Goal: Find specific page/section: Find specific page/section

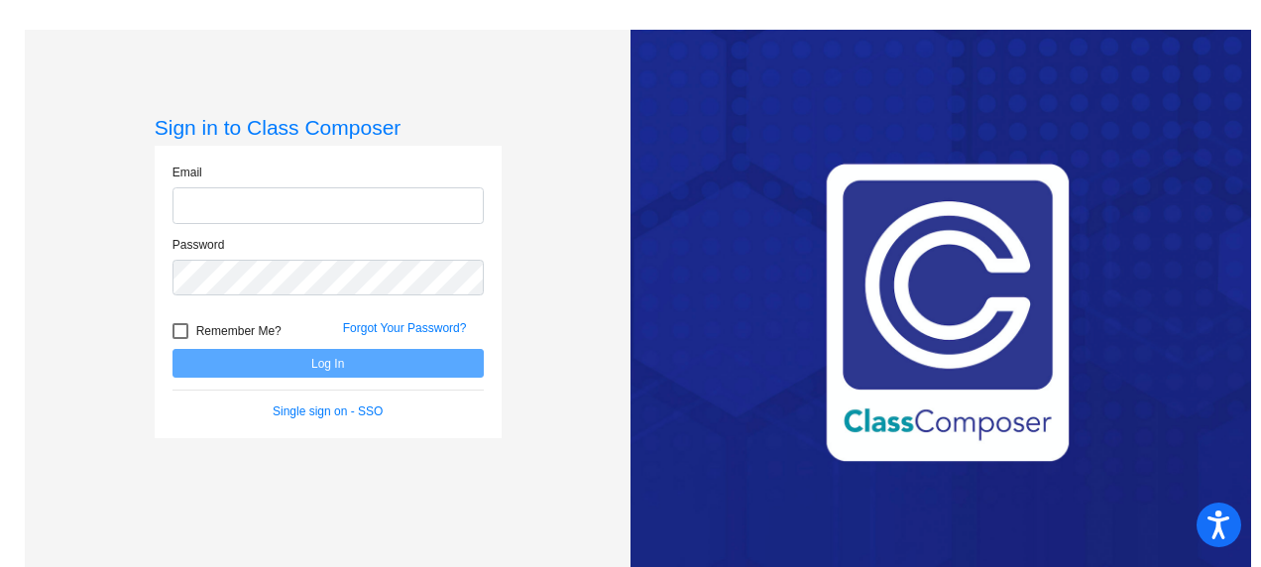
type input "[EMAIL_ADDRESS][DOMAIN_NAME]"
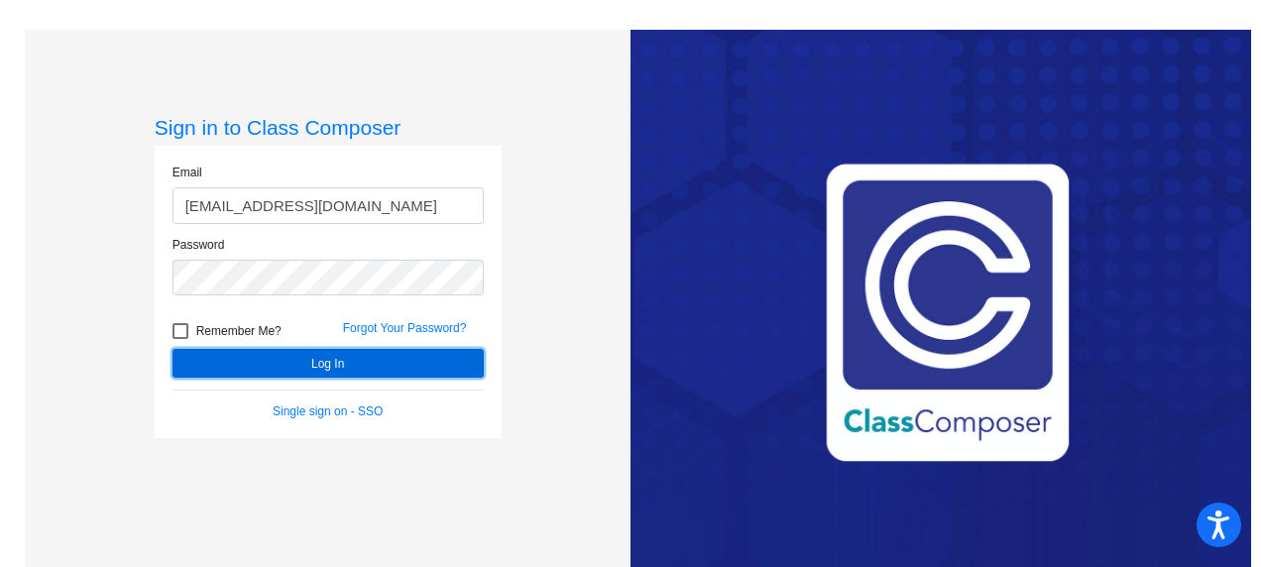
click at [345, 371] on button "Log In" at bounding box center [327, 363] width 311 height 29
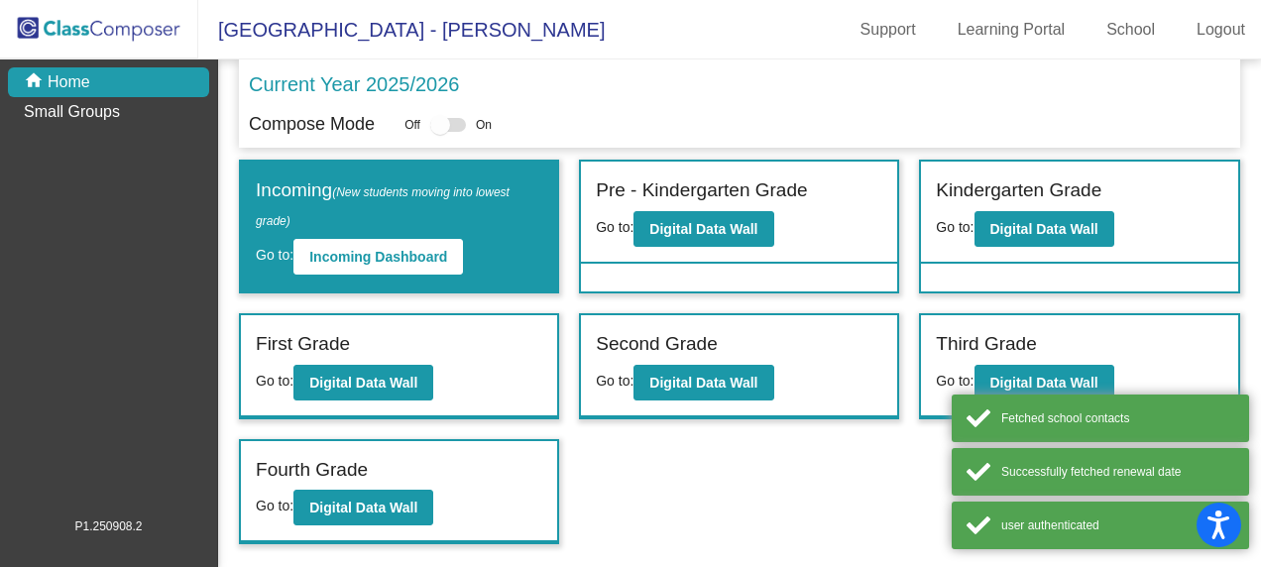
click at [1011, 341] on label "Third Grade" at bounding box center [986, 344] width 100 height 29
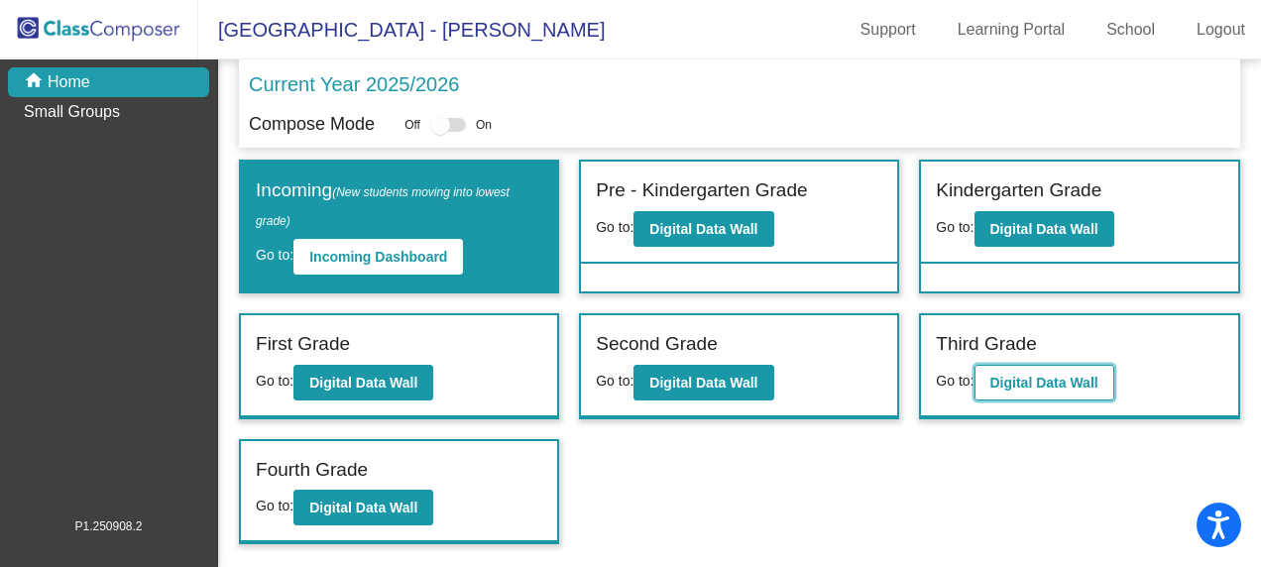
click at [1014, 389] on button "Digital Data Wall" at bounding box center [1044, 383] width 140 height 36
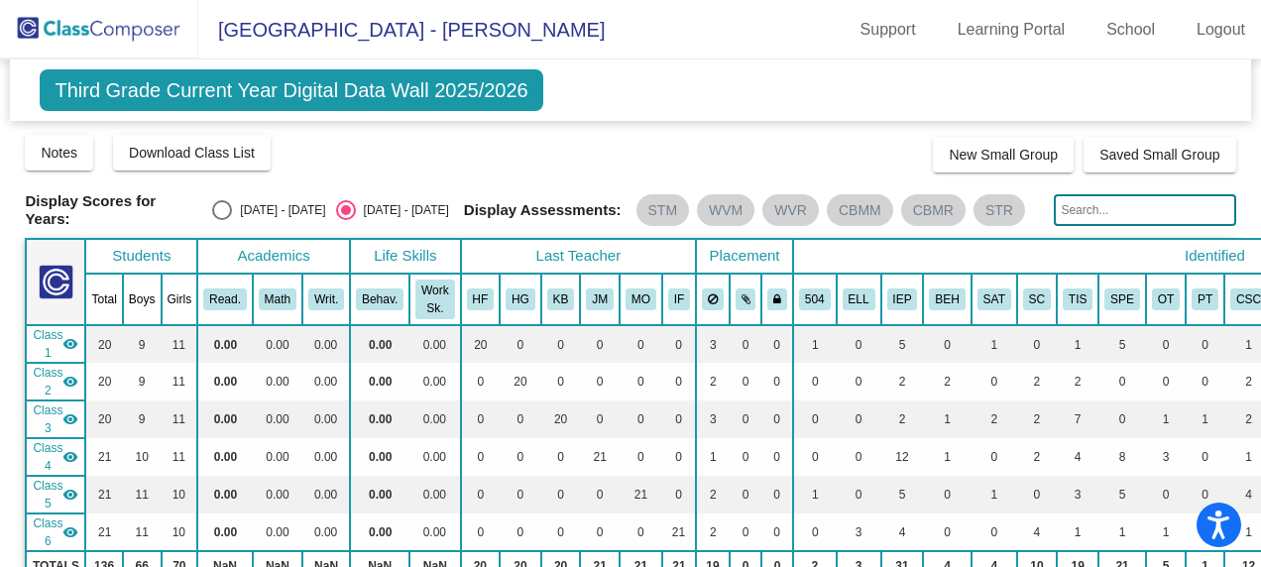
click at [1122, 209] on input "text" at bounding box center [1144, 210] width 181 height 32
type input "[PERSON_NAME]"
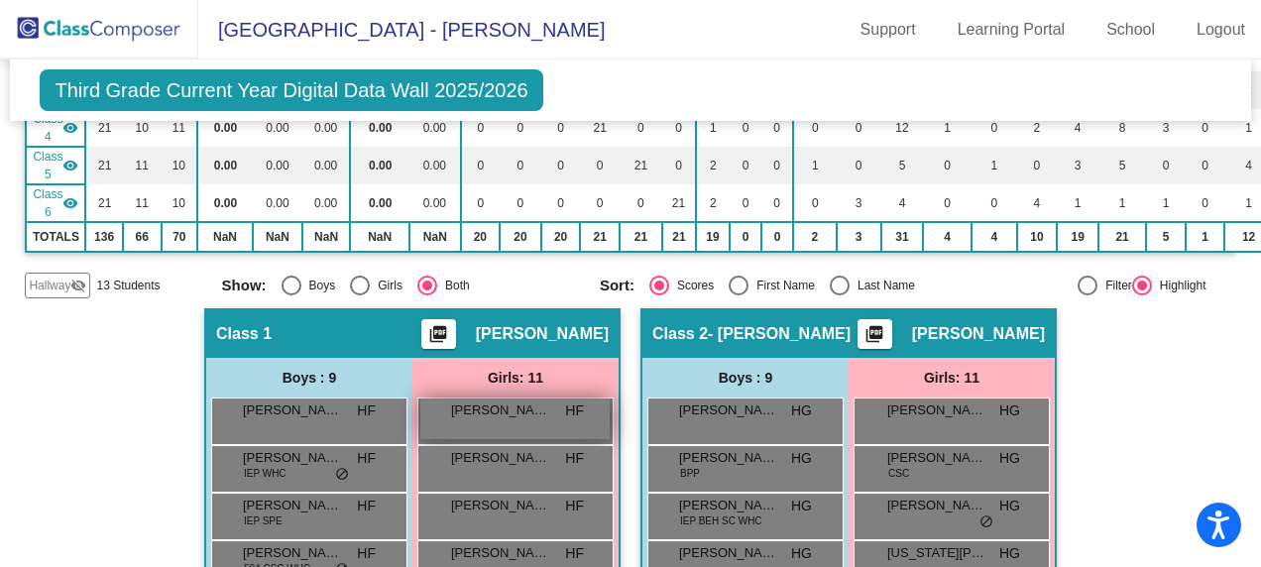
scroll to position [198, 0]
